Goal: Information Seeking & Learning: Learn about a topic

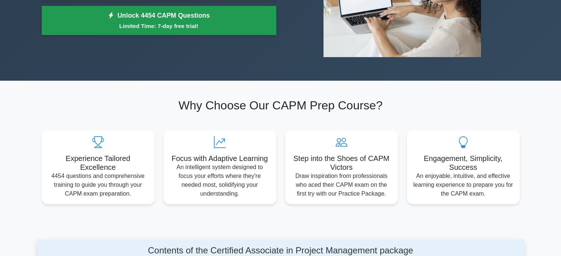
scroll to position [194, 0]
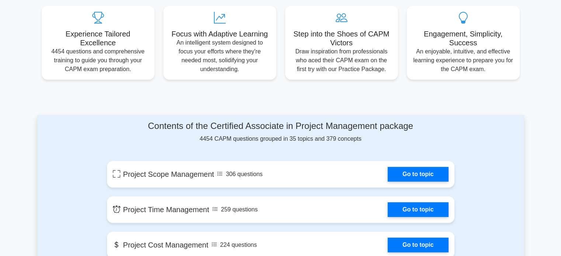
scroll to position [279, 0]
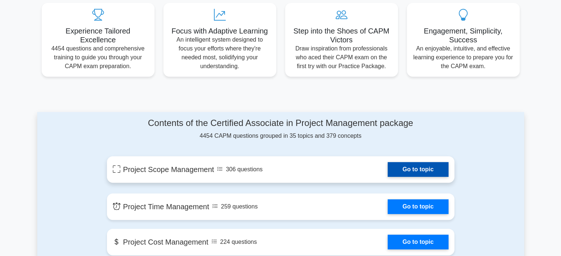
click at [409, 177] on link "Go to topic" at bounding box center [418, 169] width 61 height 15
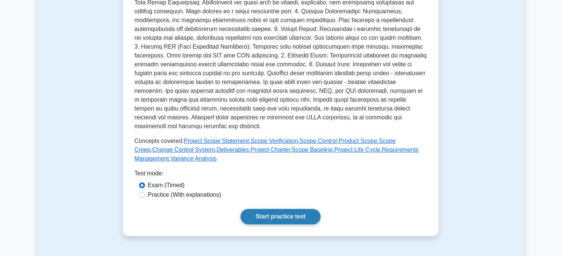
scroll to position [212, 0]
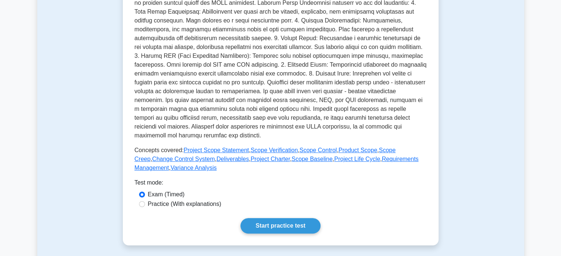
click at [159, 205] on label "Practice (With explanations)" at bounding box center [184, 204] width 73 height 9
click at [145, 205] on input "Practice (With explanations)" at bounding box center [142, 204] width 6 height 6
radio input "true"
click at [255, 225] on link "Start practice test" at bounding box center [281, 225] width 80 height 15
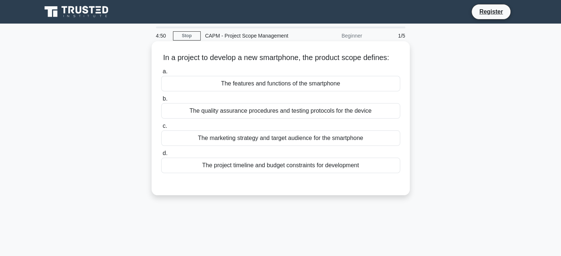
click at [226, 92] on div "The features and functions of the smartphone" at bounding box center [280, 83] width 239 height 15
click at [161, 74] on input "a. The features and functions of the smartphone" at bounding box center [161, 71] width 0 height 5
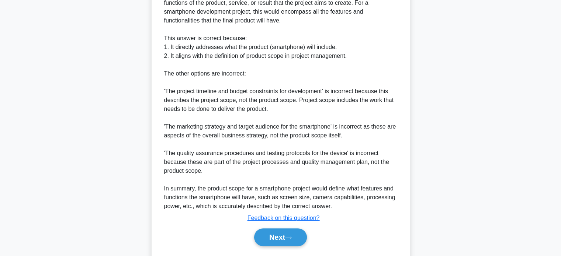
scroll to position [260, 0]
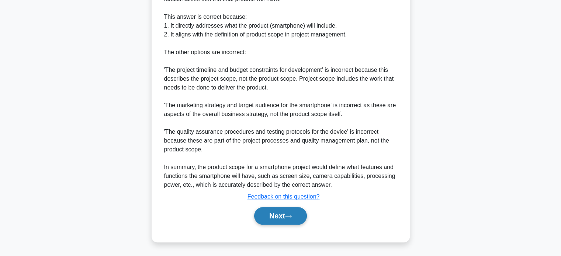
click at [263, 214] on button "Next" at bounding box center [280, 216] width 53 height 18
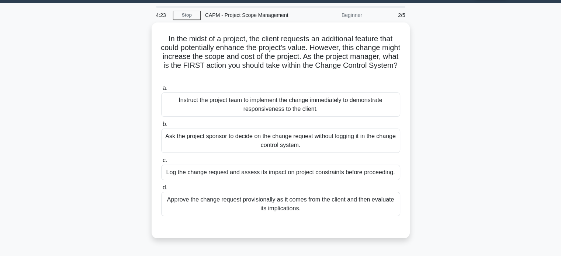
scroll to position [22, 0]
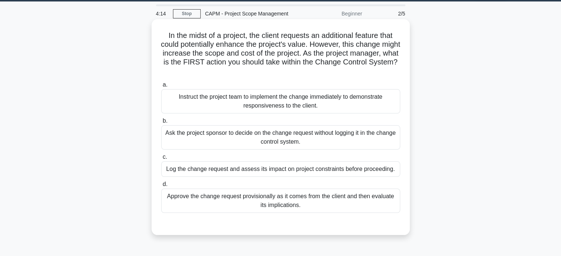
click at [260, 168] on div "Log the change request and assess its impact on project constraints before proc…" at bounding box center [280, 169] width 239 height 15
click at [161, 160] on input "c. Log the change request and assess its impact on project constraints before p…" at bounding box center [161, 157] width 0 height 5
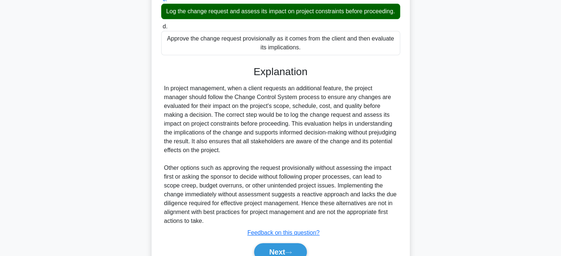
scroll to position [224, 0]
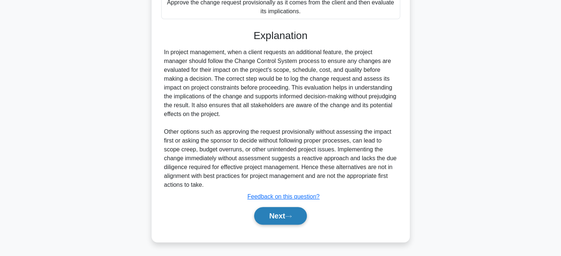
click at [275, 223] on button "Next" at bounding box center [280, 216] width 53 height 18
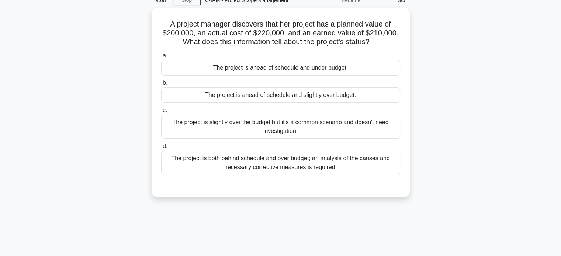
scroll to position [0, 0]
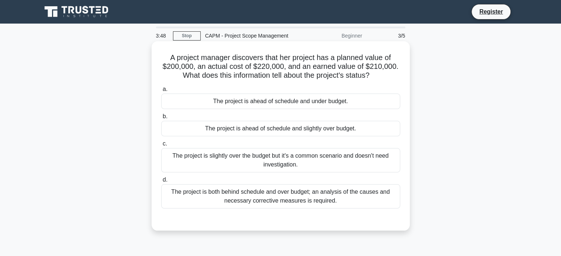
click at [272, 132] on div "The project is ahead of schedule and slightly over budget." at bounding box center [280, 128] width 239 height 15
click at [161, 119] on input "b. The project is ahead of schedule and slightly over budget." at bounding box center [161, 116] width 0 height 5
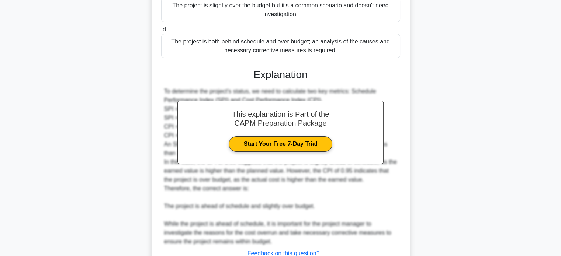
scroll to position [207, 0]
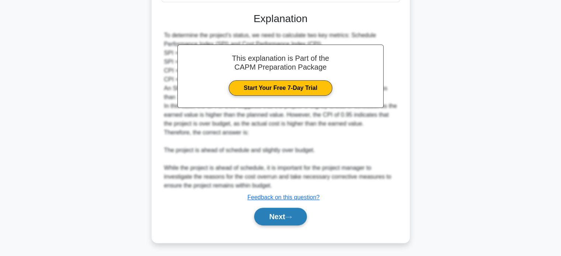
click at [276, 212] on button "Next" at bounding box center [280, 217] width 53 height 18
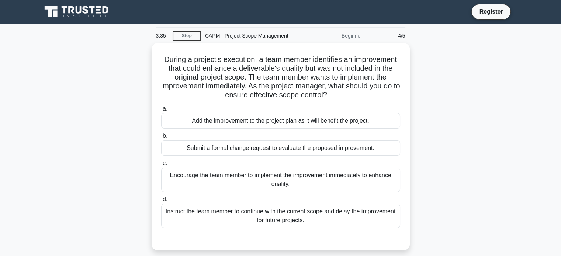
scroll to position [3, 0]
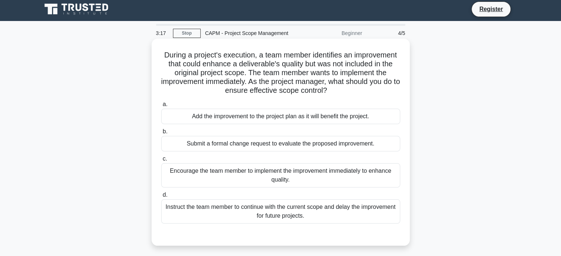
click at [254, 148] on div "Submit a formal change request to evaluate the proposed improvement." at bounding box center [280, 143] width 239 height 15
click at [161, 134] on input "b. Submit a formal change request to evaluate the proposed improvement." at bounding box center [161, 132] width 0 height 5
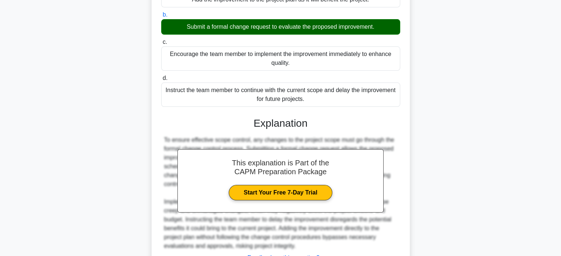
scroll to position [180, 0]
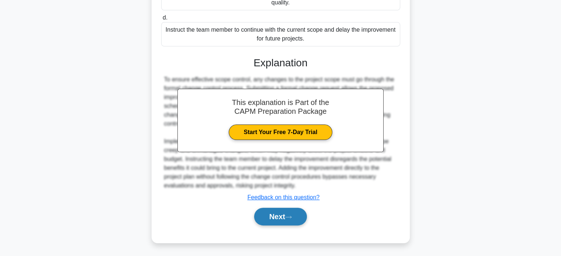
click at [273, 216] on button "Next" at bounding box center [280, 217] width 53 height 18
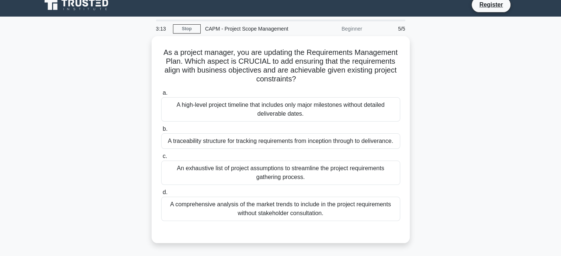
scroll to position [8, 0]
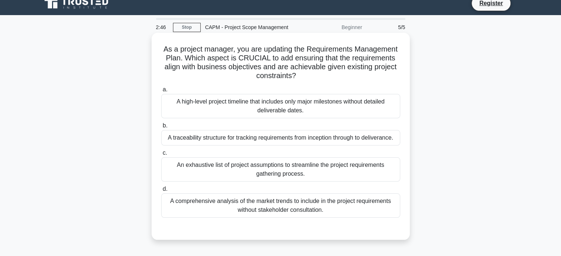
click at [280, 134] on div "A traceability structure for tracking requirements from inception through to de…" at bounding box center [280, 137] width 239 height 15
click at [161, 128] on input "b. A traceability structure for tracking requirements from inception through to…" at bounding box center [161, 126] width 0 height 5
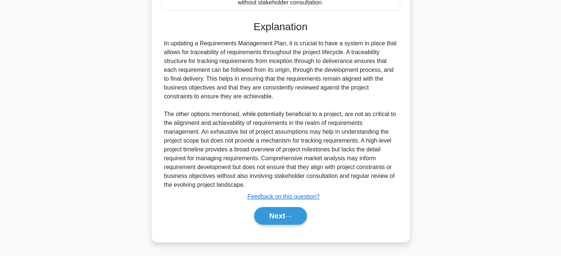
scroll to position [218, 0]
click at [281, 225] on button "Next" at bounding box center [280, 216] width 53 height 18
